Goal: Use online tool/utility

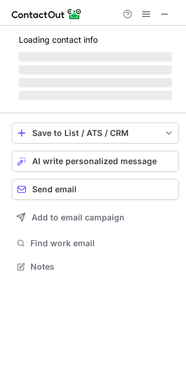
scroll to position [265, 186]
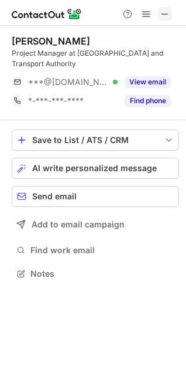
click at [163, 18] on span at bounding box center [164, 13] width 9 height 9
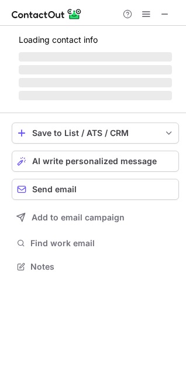
scroll to position [5, 5]
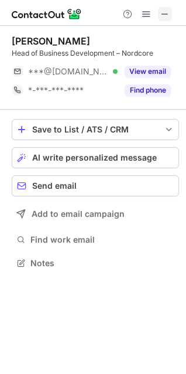
click at [162, 18] on span at bounding box center [164, 13] width 9 height 9
